Goal: Task Accomplishment & Management: Use online tool/utility

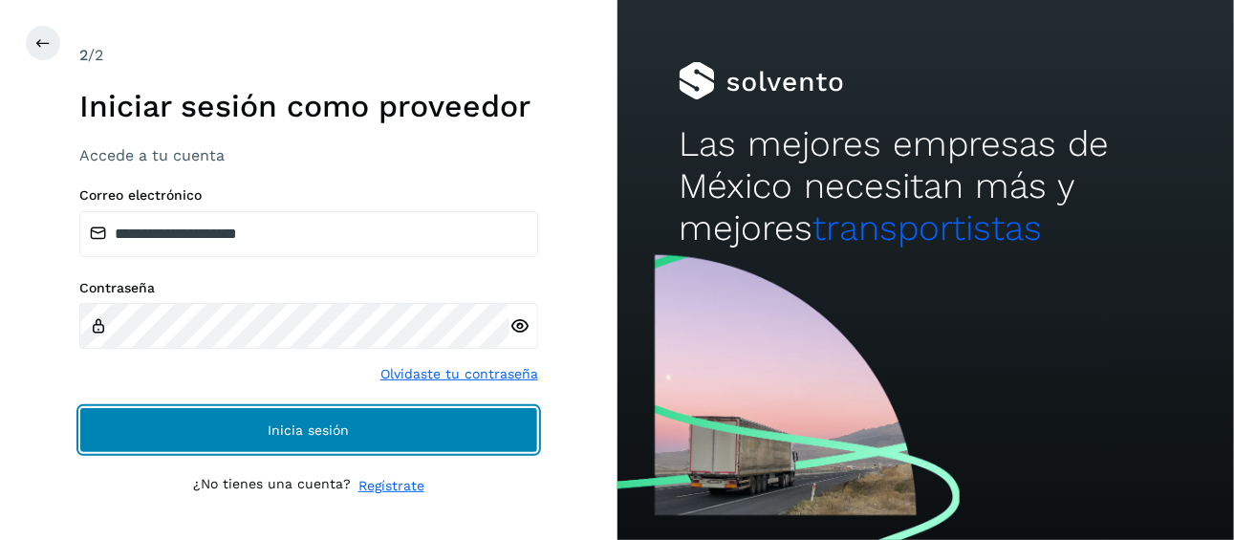
click at [344, 427] on span "Inicia sesión" at bounding box center [308, 430] width 81 height 13
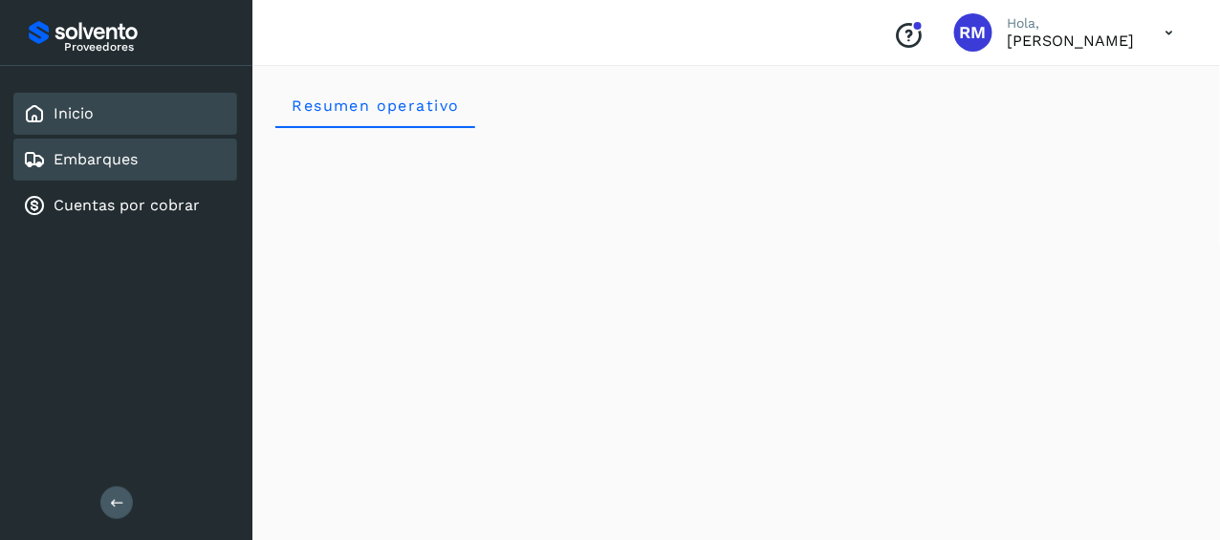
click at [131, 162] on link "Embarques" at bounding box center [96, 159] width 84 height 18
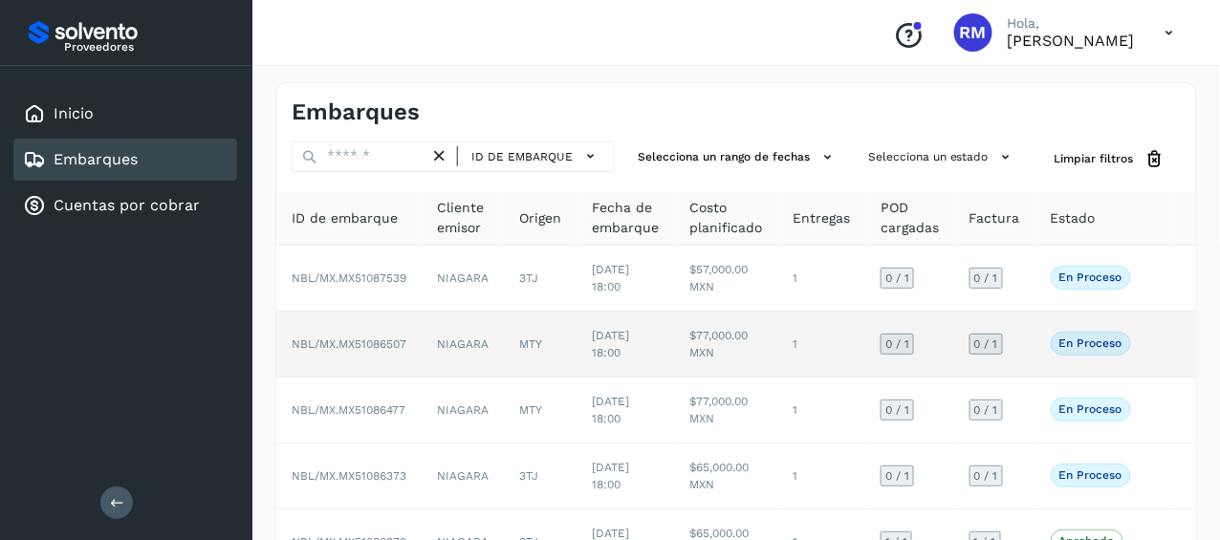
click at [394, 342] on span "NBL/MX.MX51086507" at bounding box center [349, 343] width 115 height 13
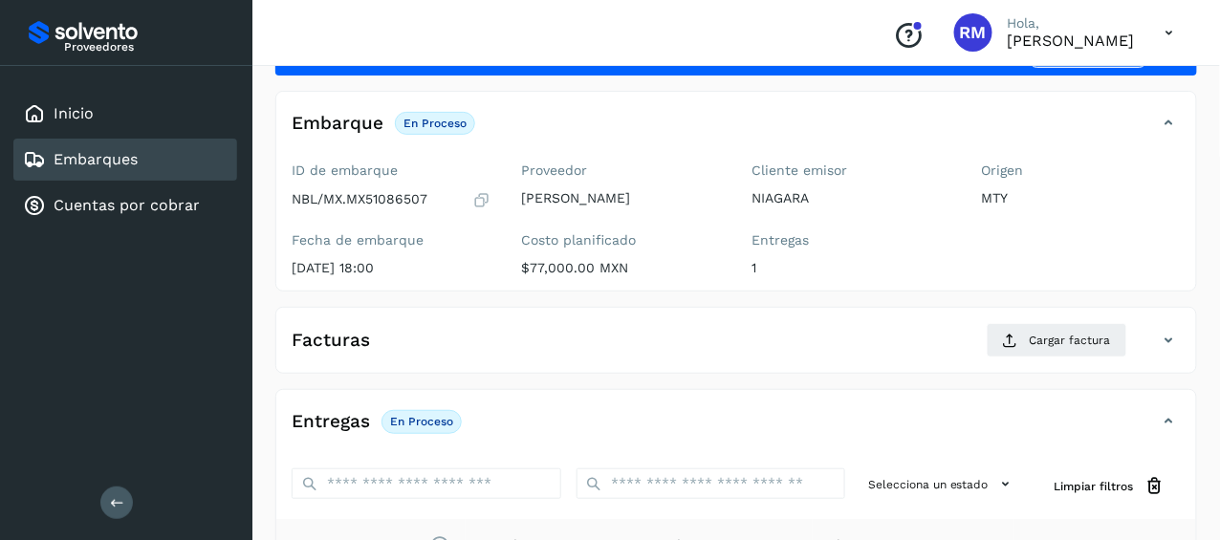
scroll to position [123, 0]
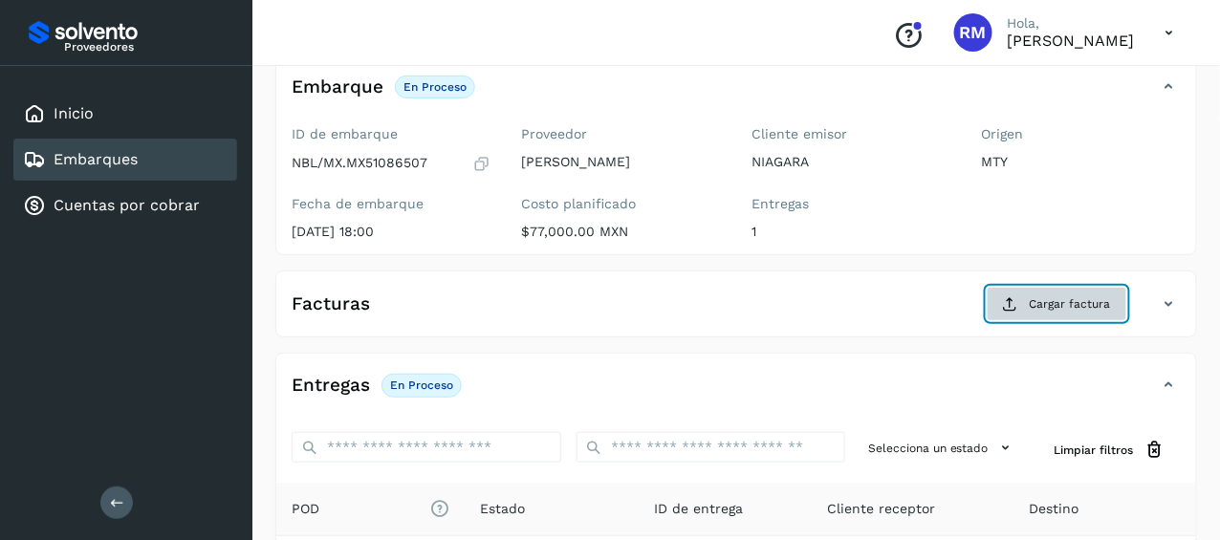
click at [1051, 295] on span "Cargar factura" at bounding box center [1070, 303] width 81 height 17
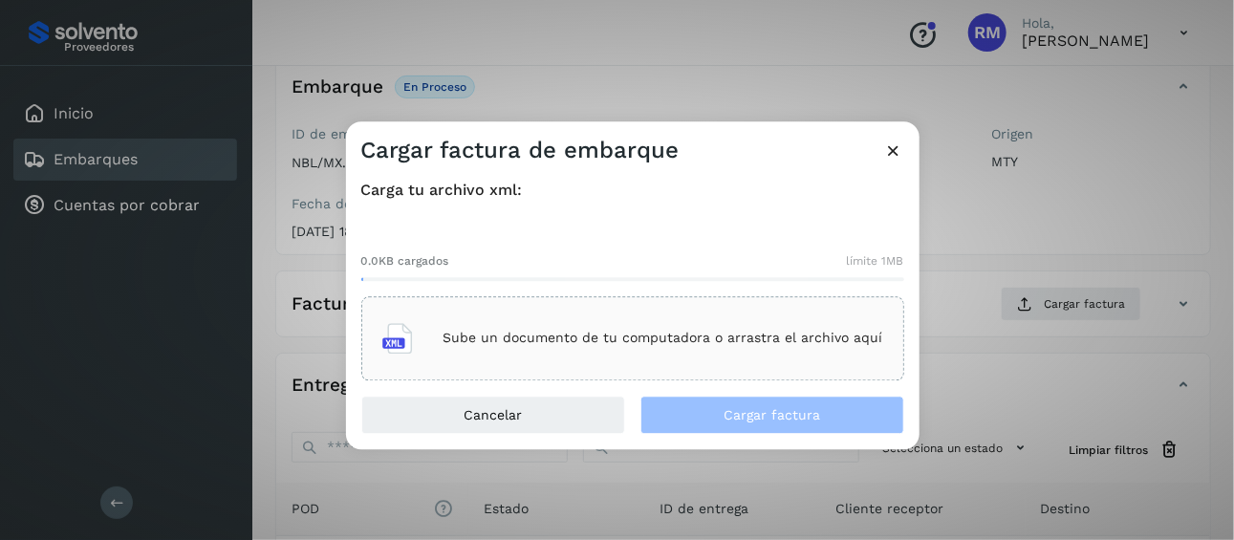
click at [406, 338] on icon at bounding box center [397, 338] width 31 height 31
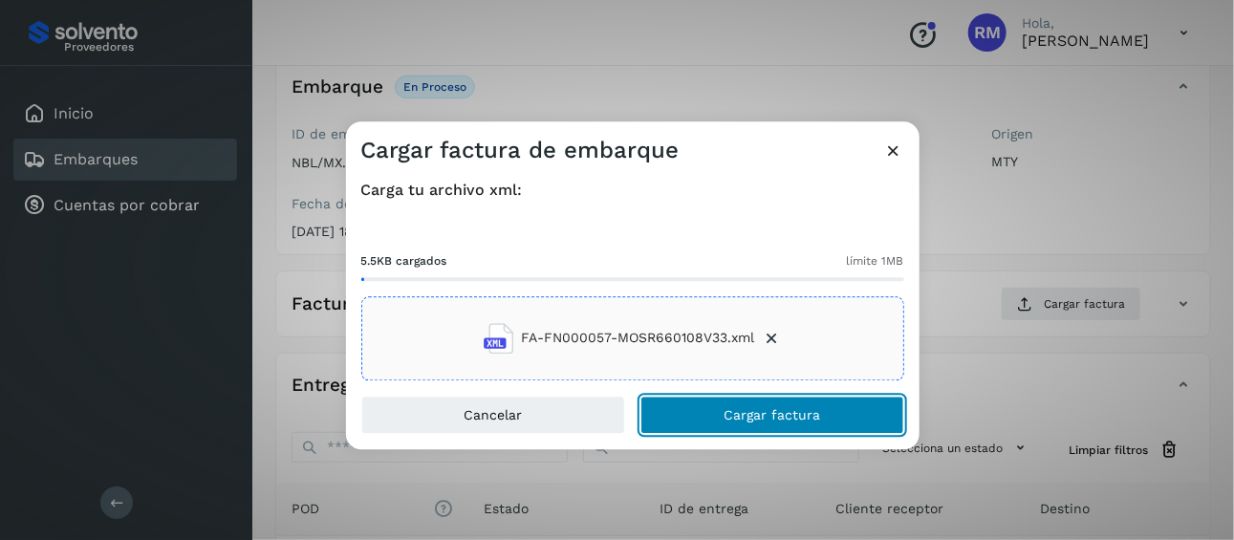
click at [744, 409] on span "Cargar factura" at bounding box center [772, 414] width 97 height 13
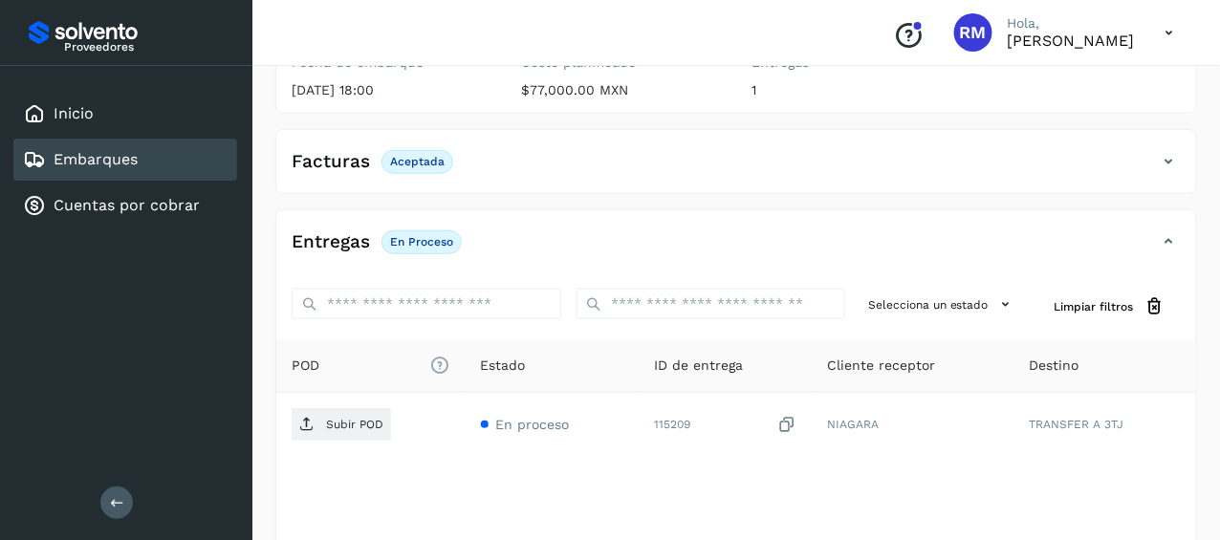
scroll to position [276, 0]
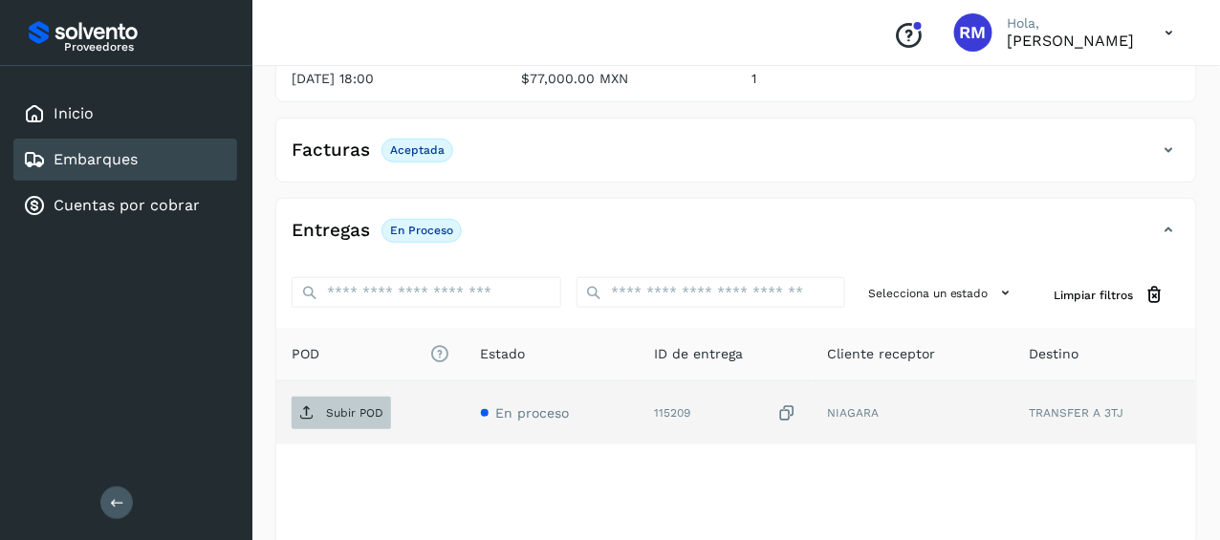
click at [320, 410] on span "Subir POD" at bounding box center [341, 413] width 99 height 31
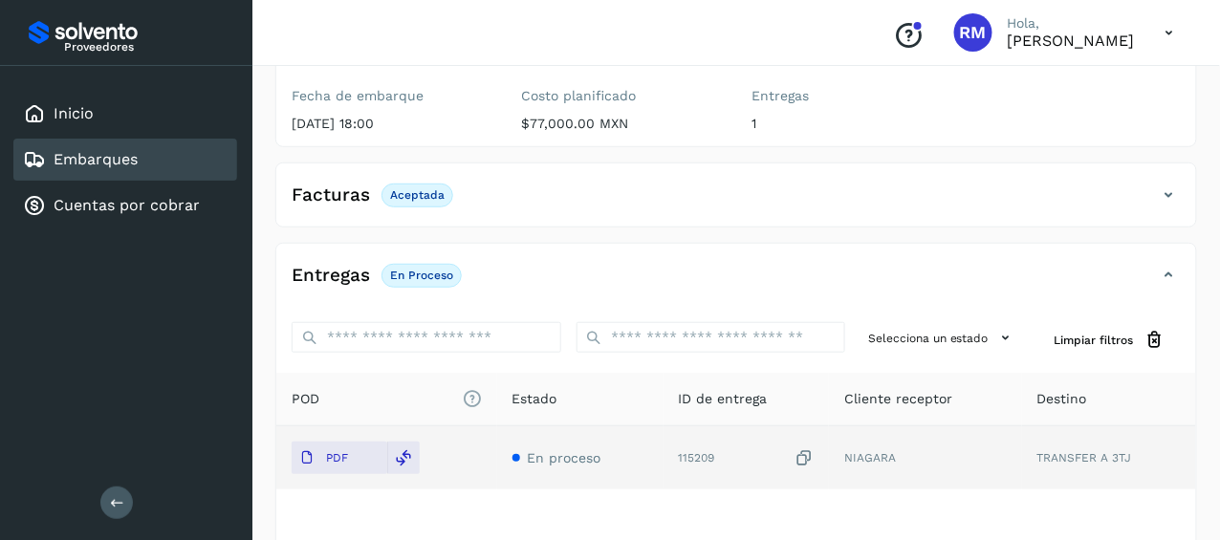
scroll to position [247, 0]
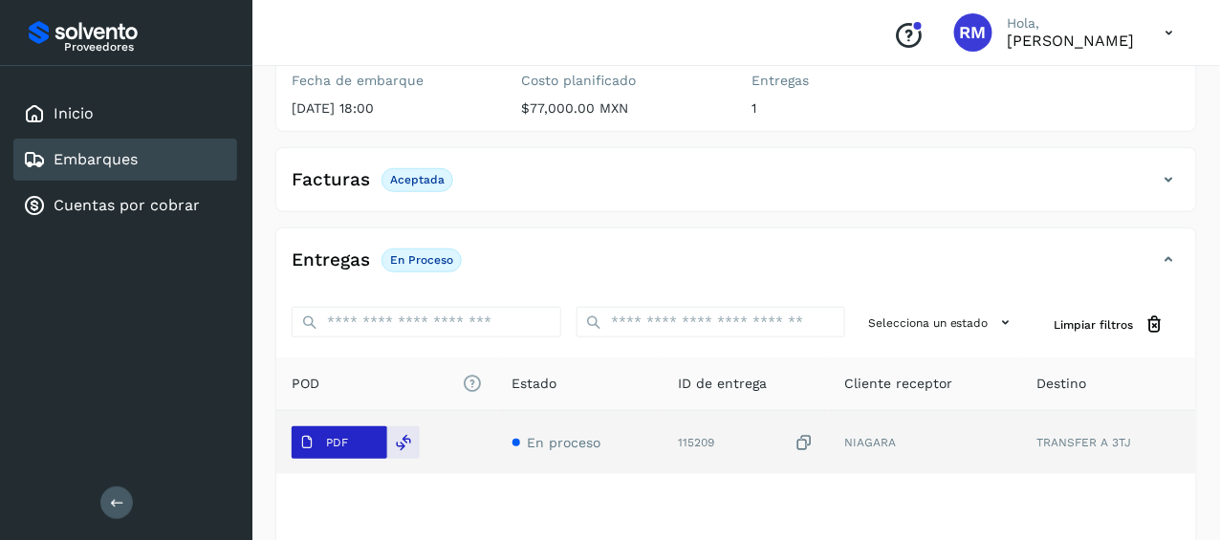
click at [335, 445] on p "PDF" at bounding box center [337, 442] width 22 height 13
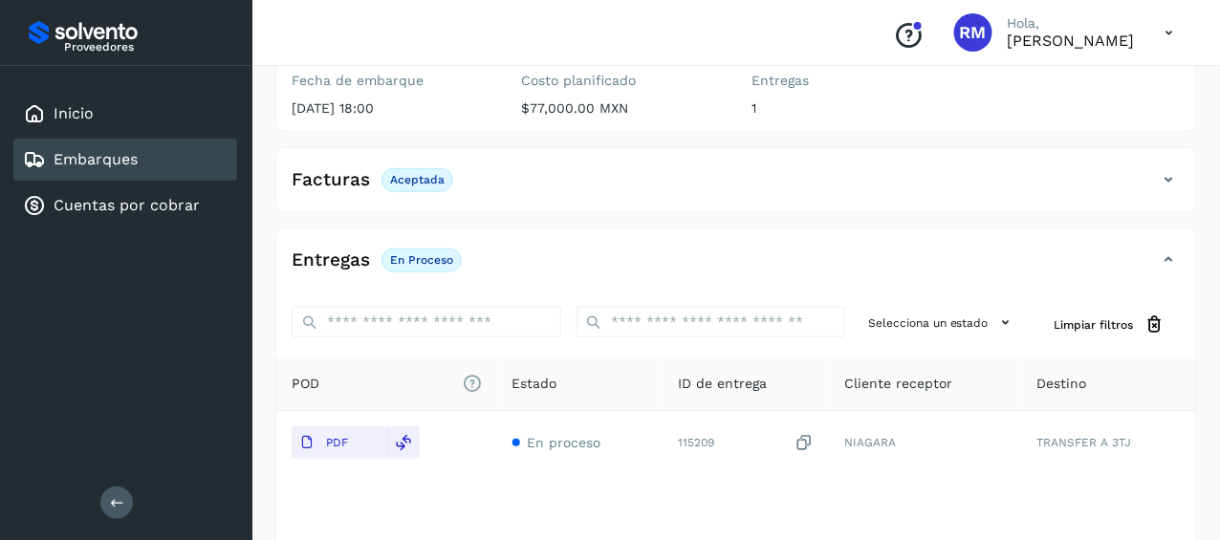
click at [181, 164] on div "Embarques" at bounding box center [125, 160] width 224 height 42
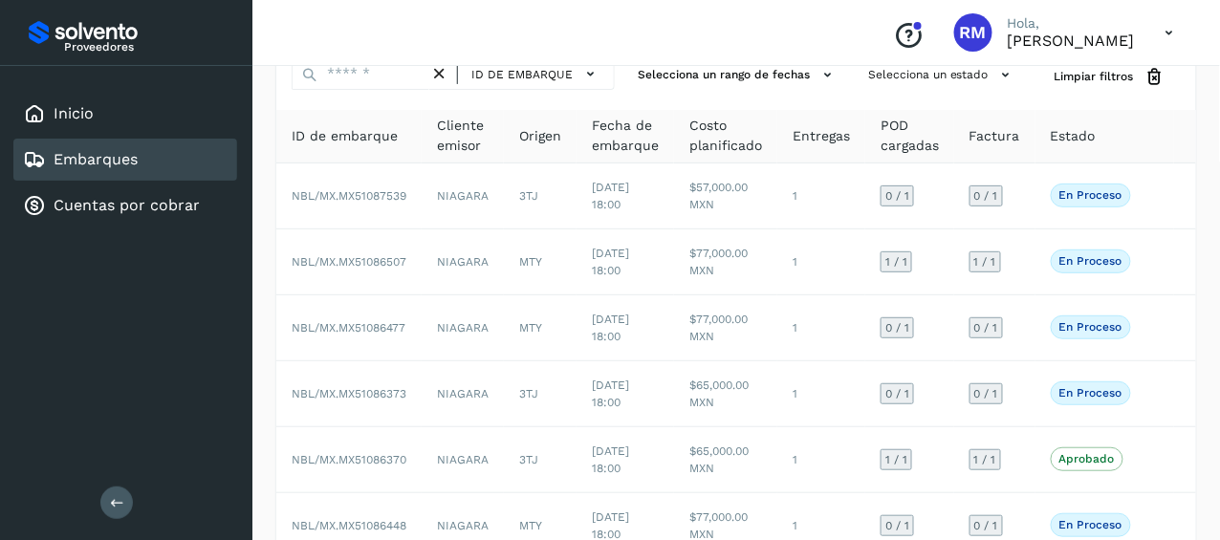
scroll to position [89, 0]
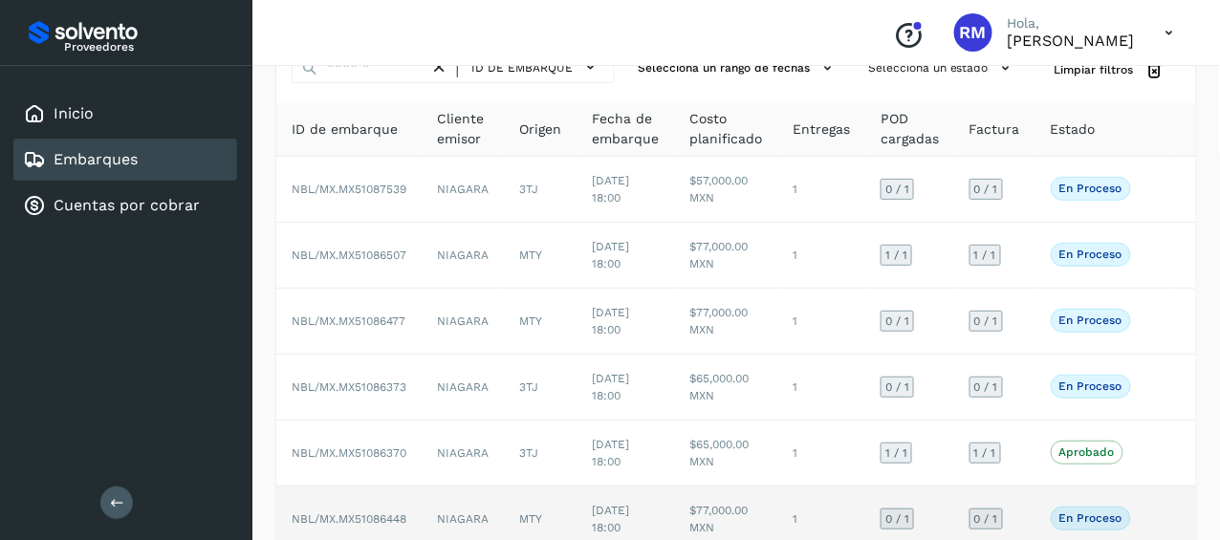
click at [357, 515] on span "NBL/MX.MX51086448" at bounding box center [349, 518] width 115 height 13
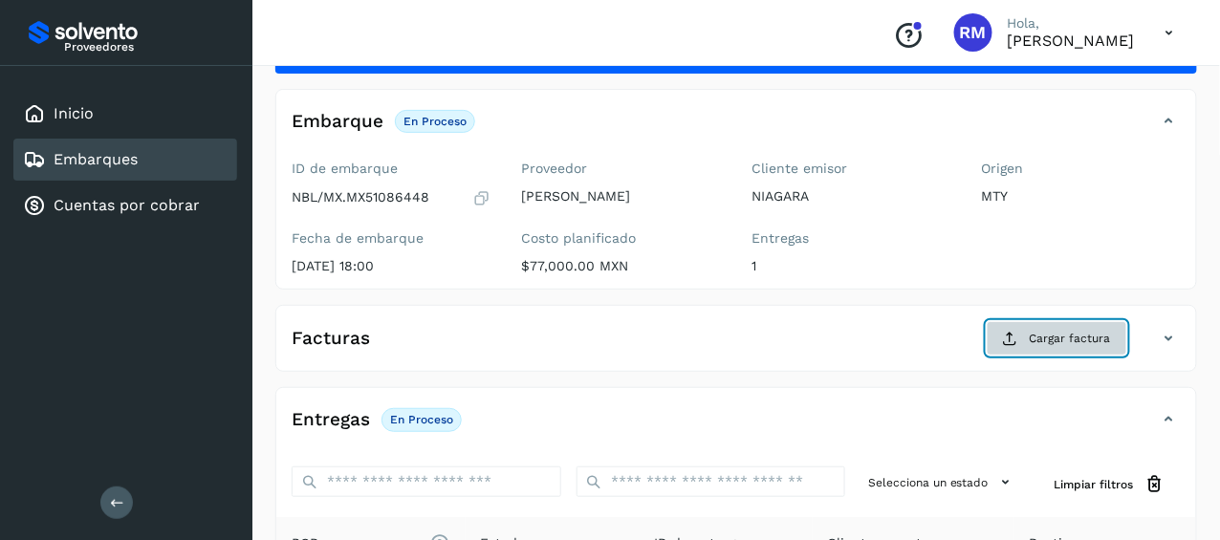
click at [1035, 337] on span "Cargar factura" at bounding box center [1070, 338] width 81 height 17
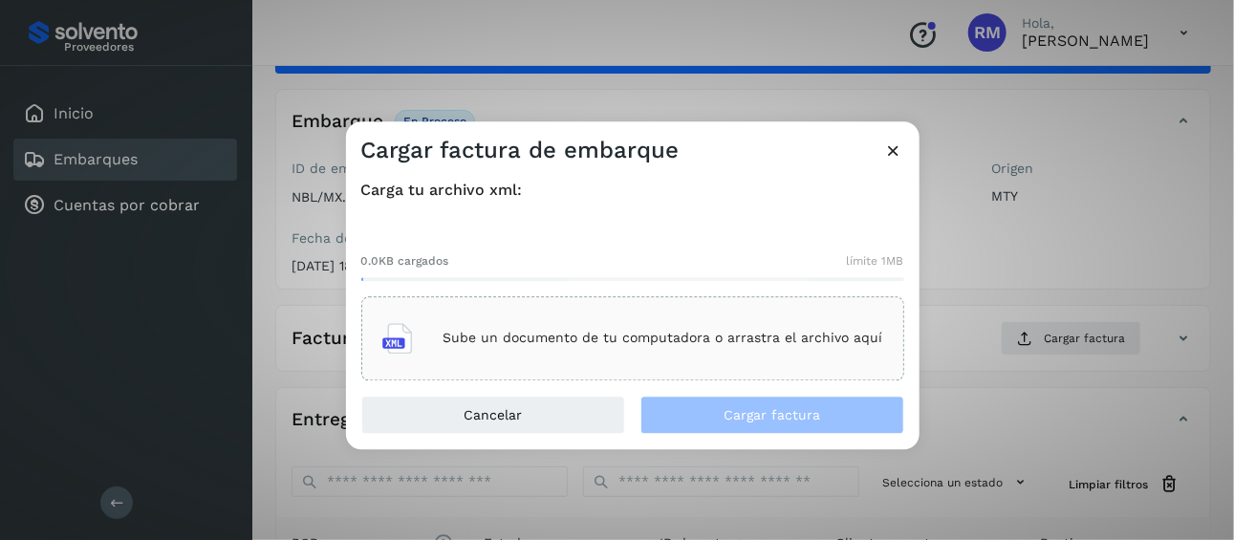
click at [403, 334] on icon at bounding box center [397, 338] width 31 height 31
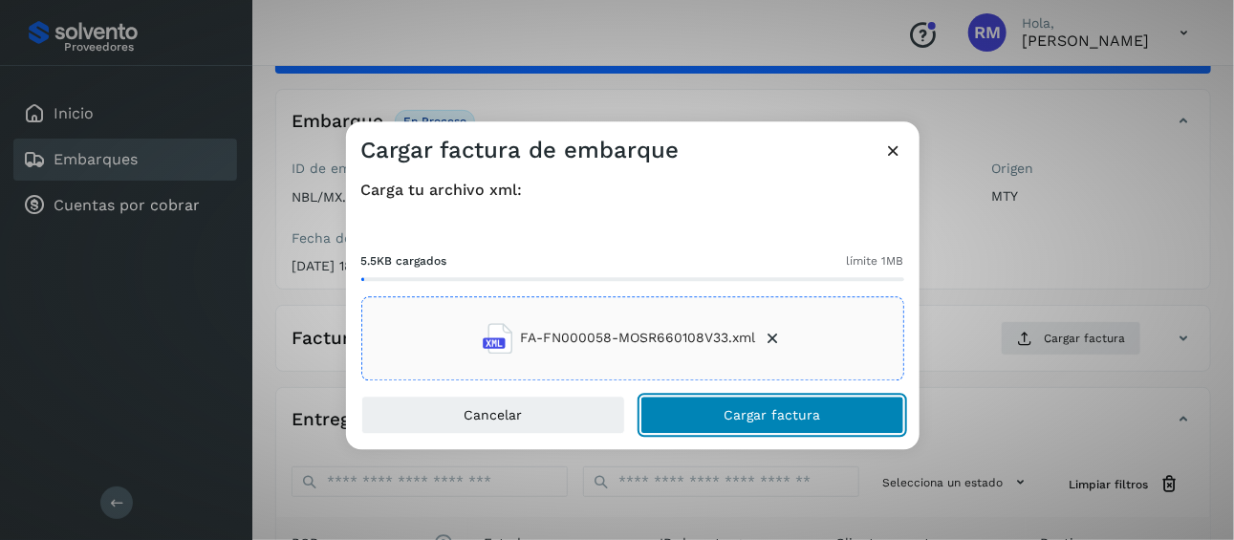
click at [718, 411] on button "Cargar factura" at bounding box center [773, 415] width 264 height 38
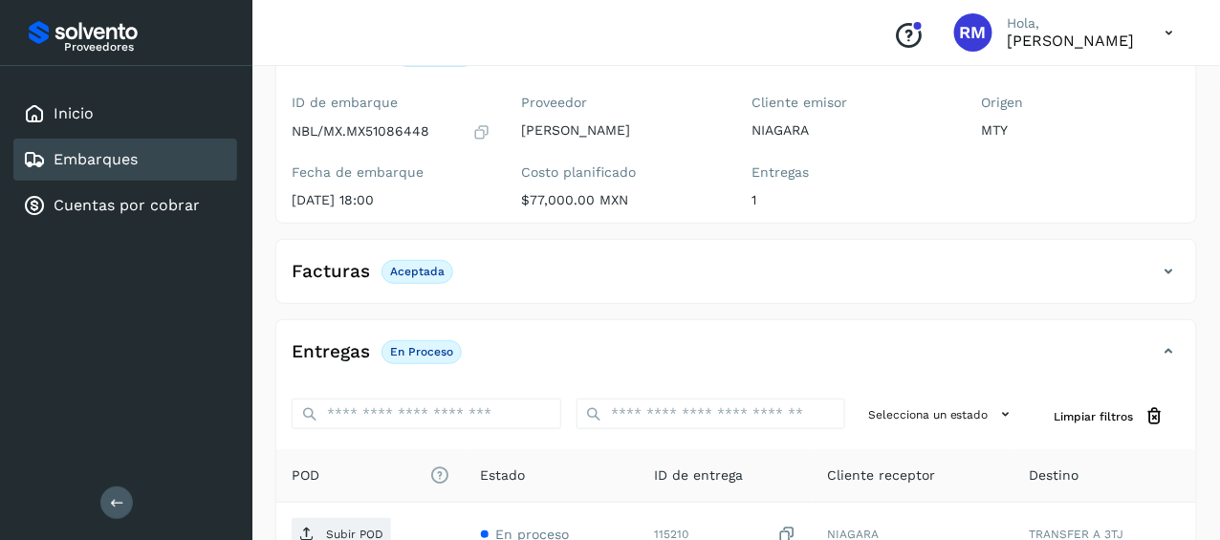
scroll to position [185, 0]
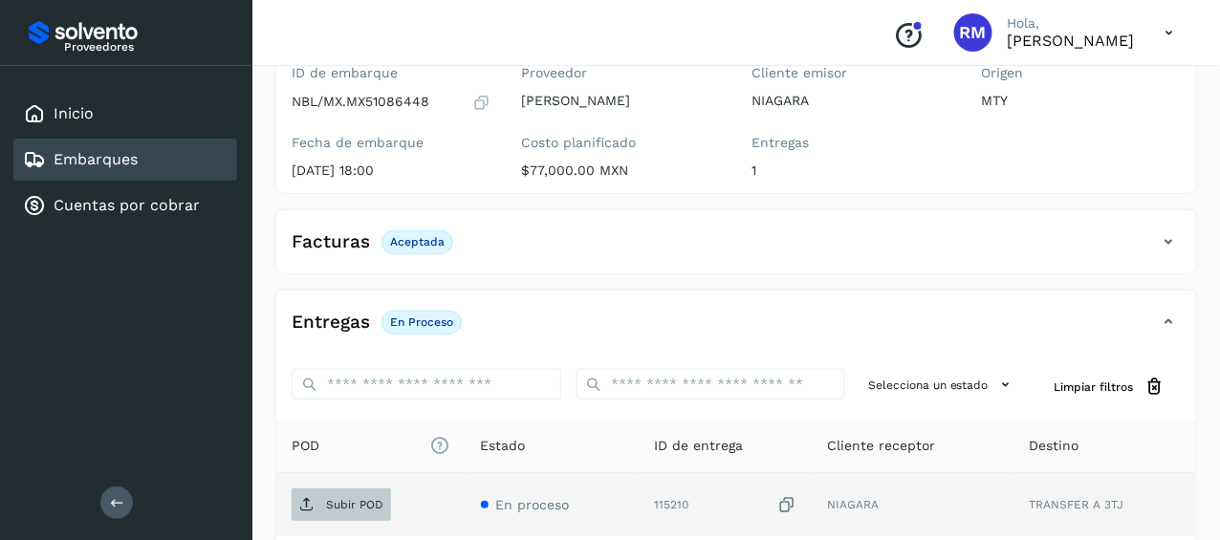
click at [331, 502] on p "Subir POD" at bounding box center [354, 504] width 57 height 13
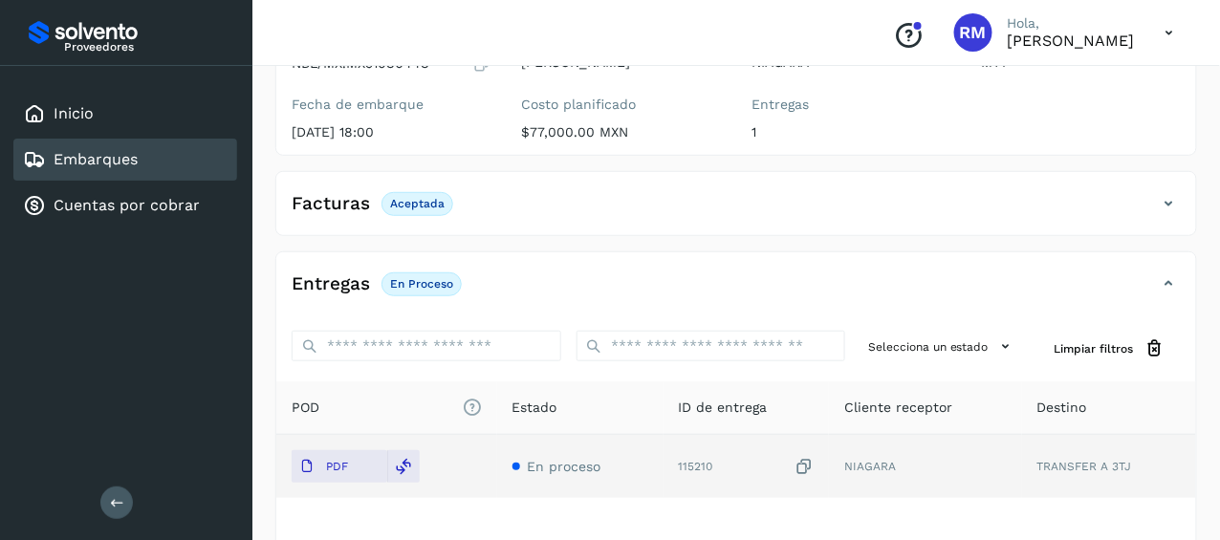
scroll to position [263, 0]
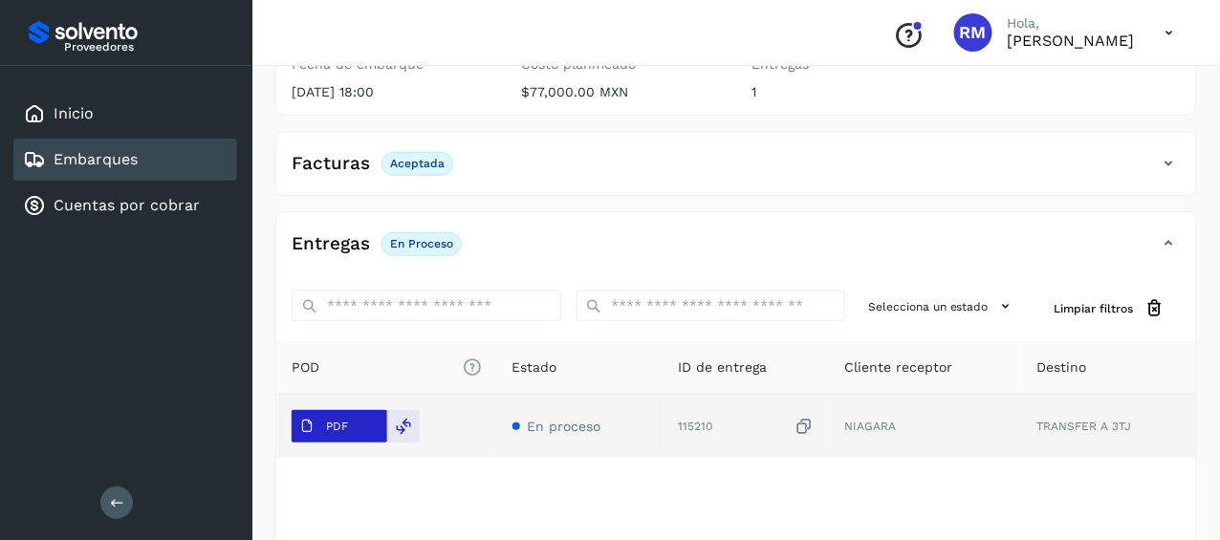
click at [324, 429] on span "PDF" at bounding box center [324, 426] width 64 height 31
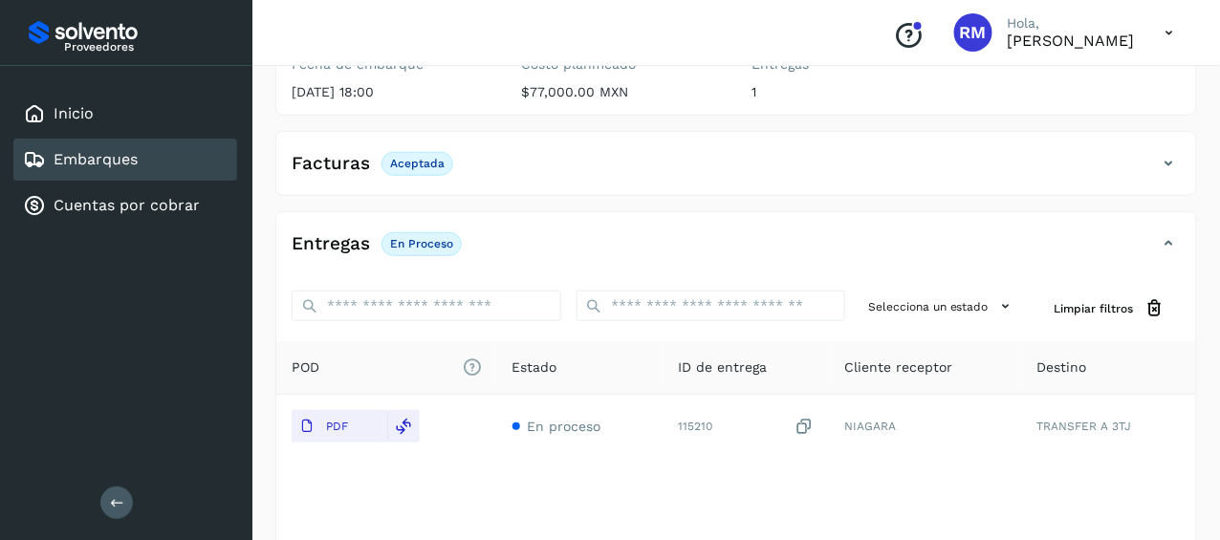
click at [166, 156] on div "Embarques" at bounding box center [125, 160] width 224 height 42
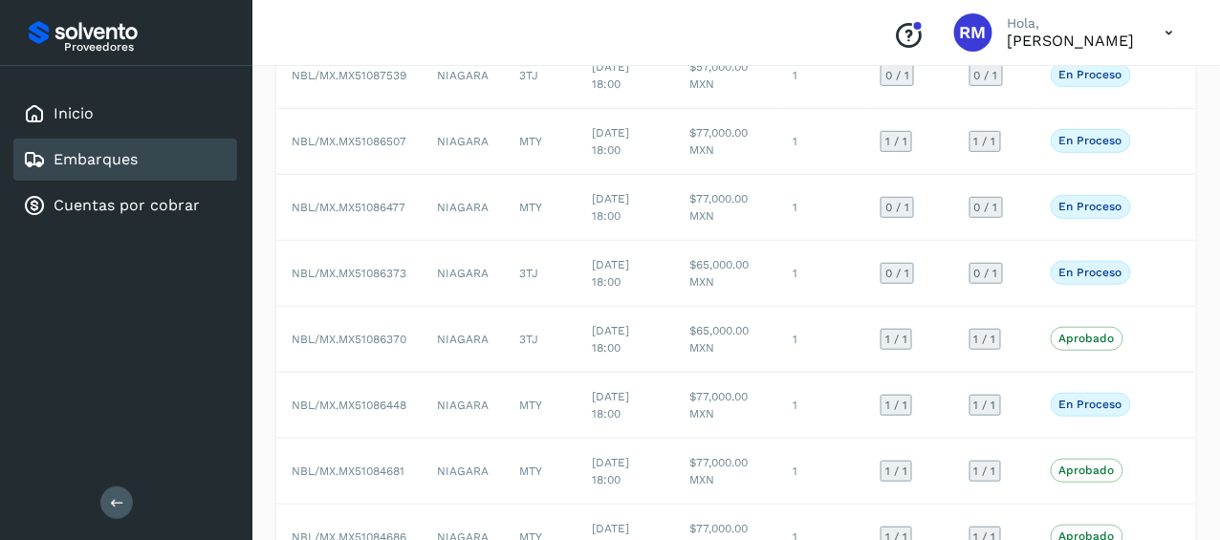
scroll to position [210, 0]
